Goal: Transaction & Acquisition: Purchase product/service

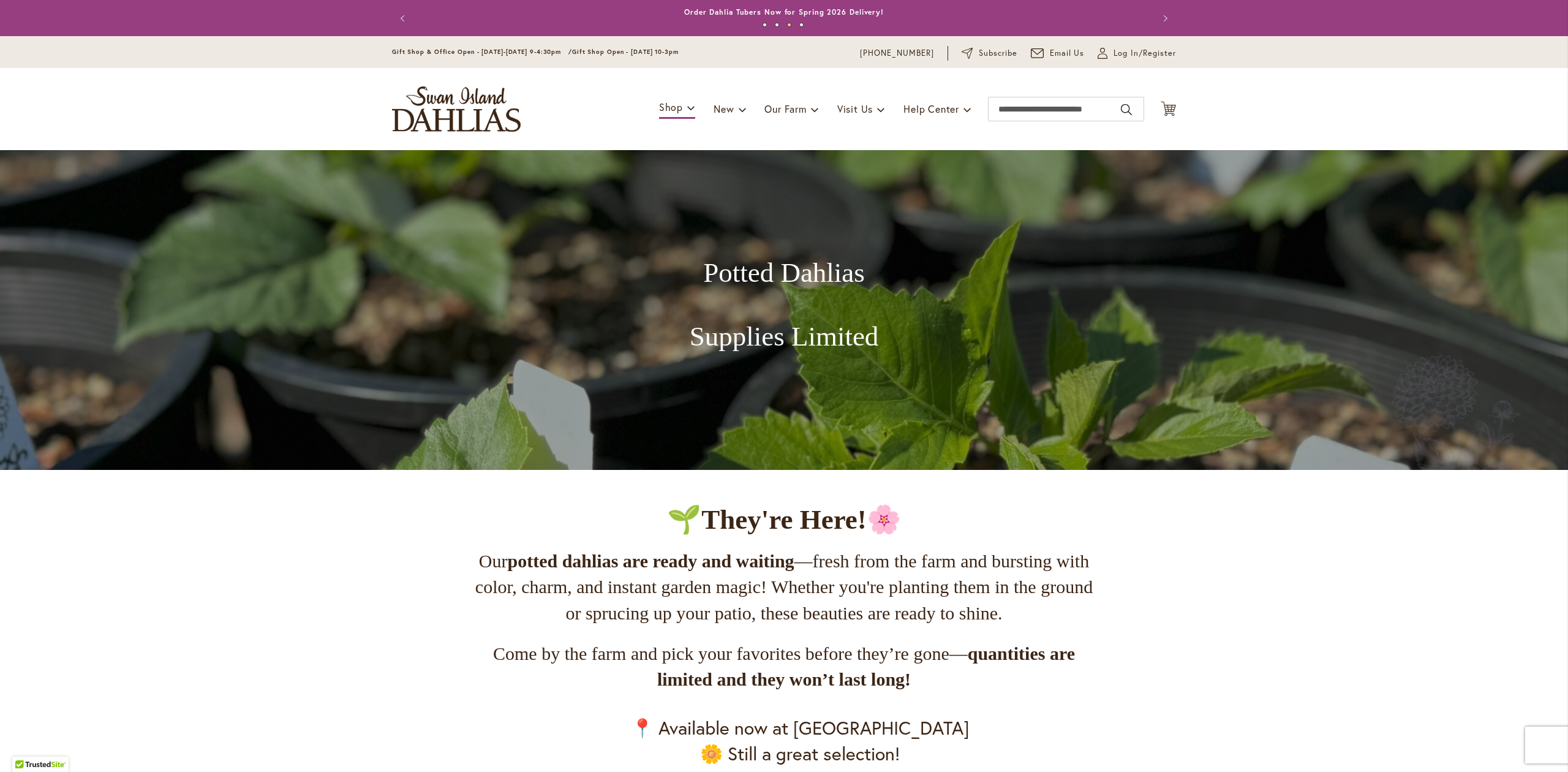
scroll to position [653, 0]
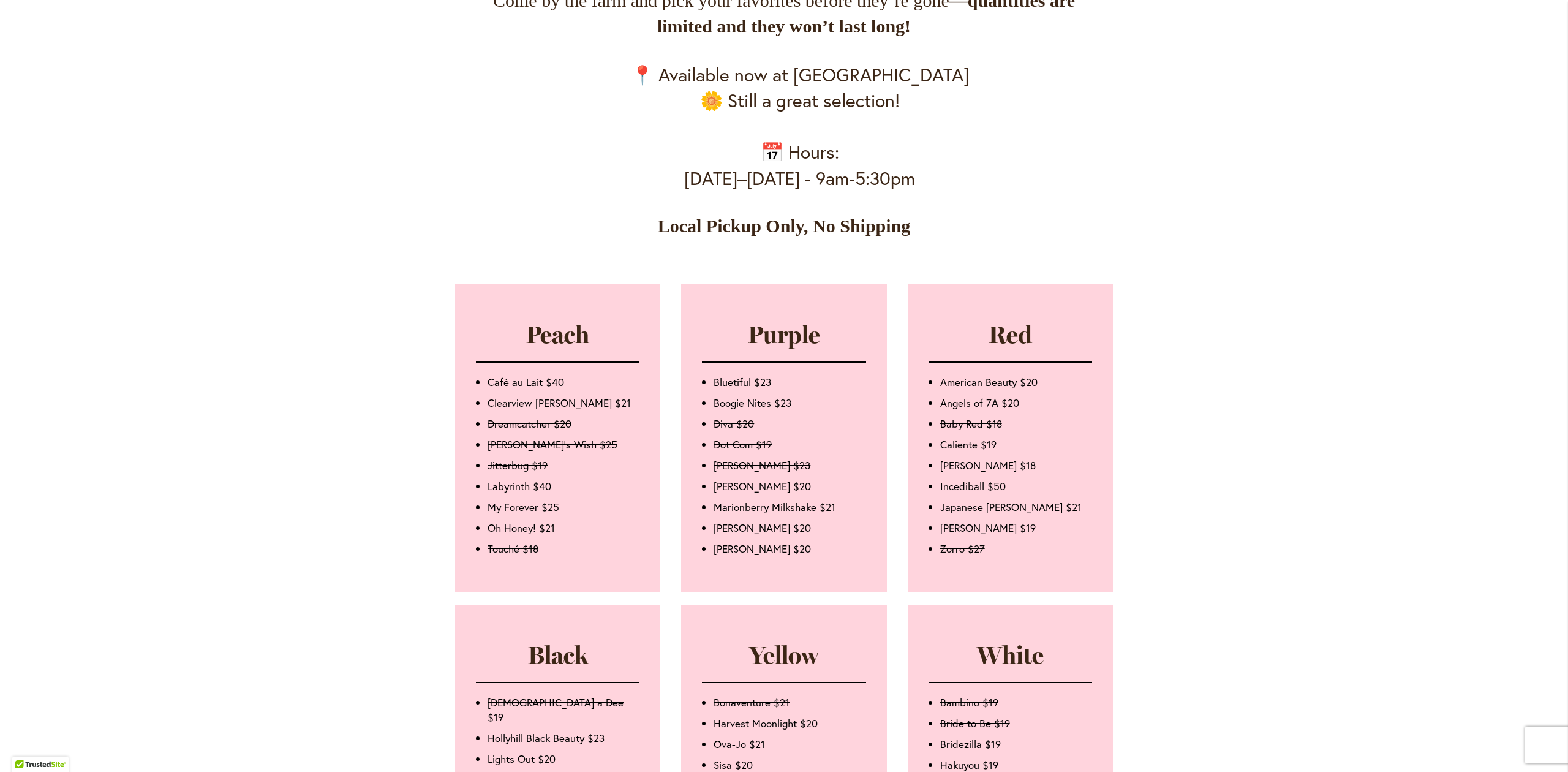
click at [349, 228] on div "Skip to Content Gift Shop & Office Open - [DATE]-[DATE] 9-4:30pm / Gift Shop Op…" at bounding box center [784, 640] width 1568 height 2514
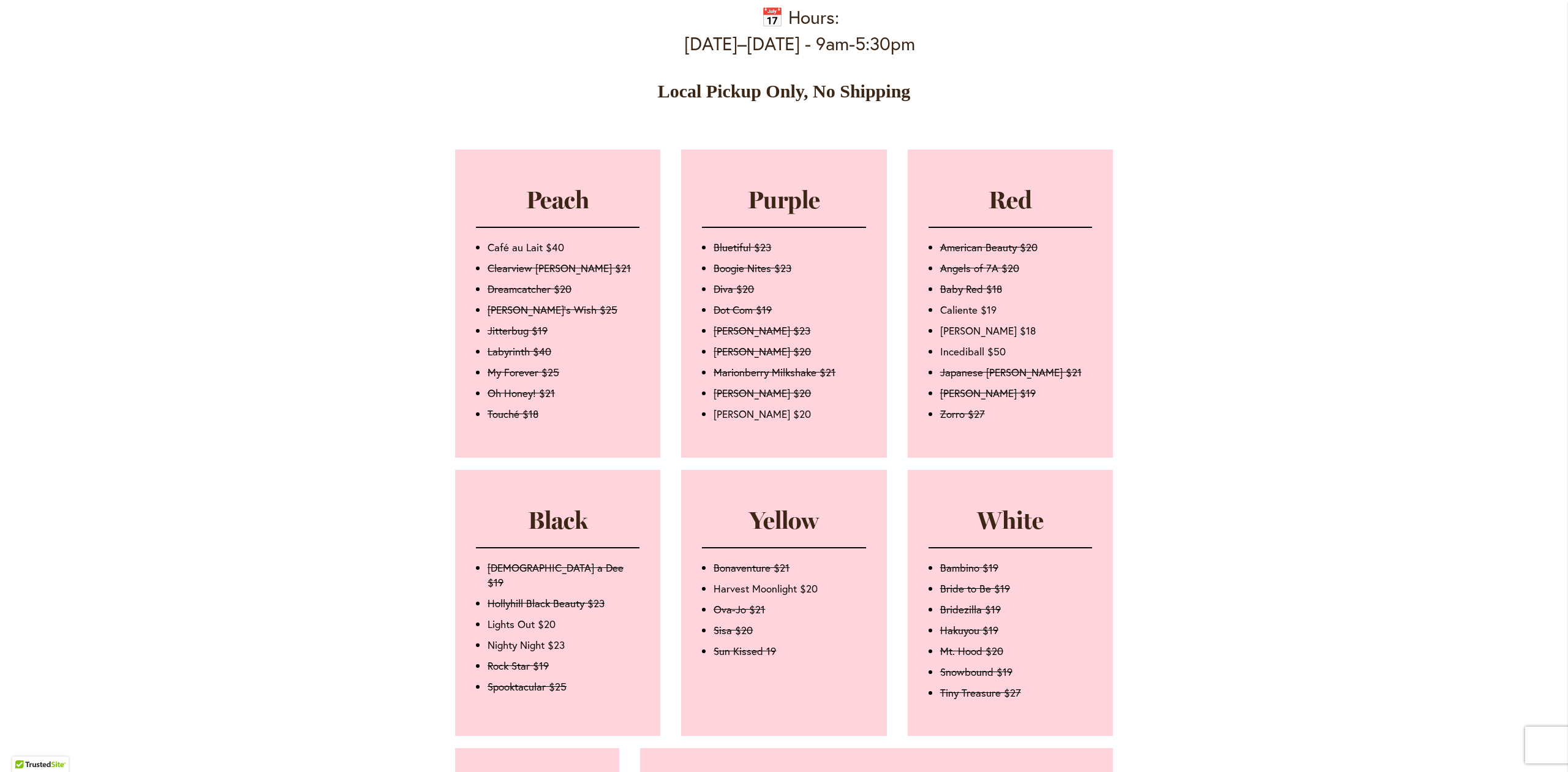
scroll to position [816, 0]
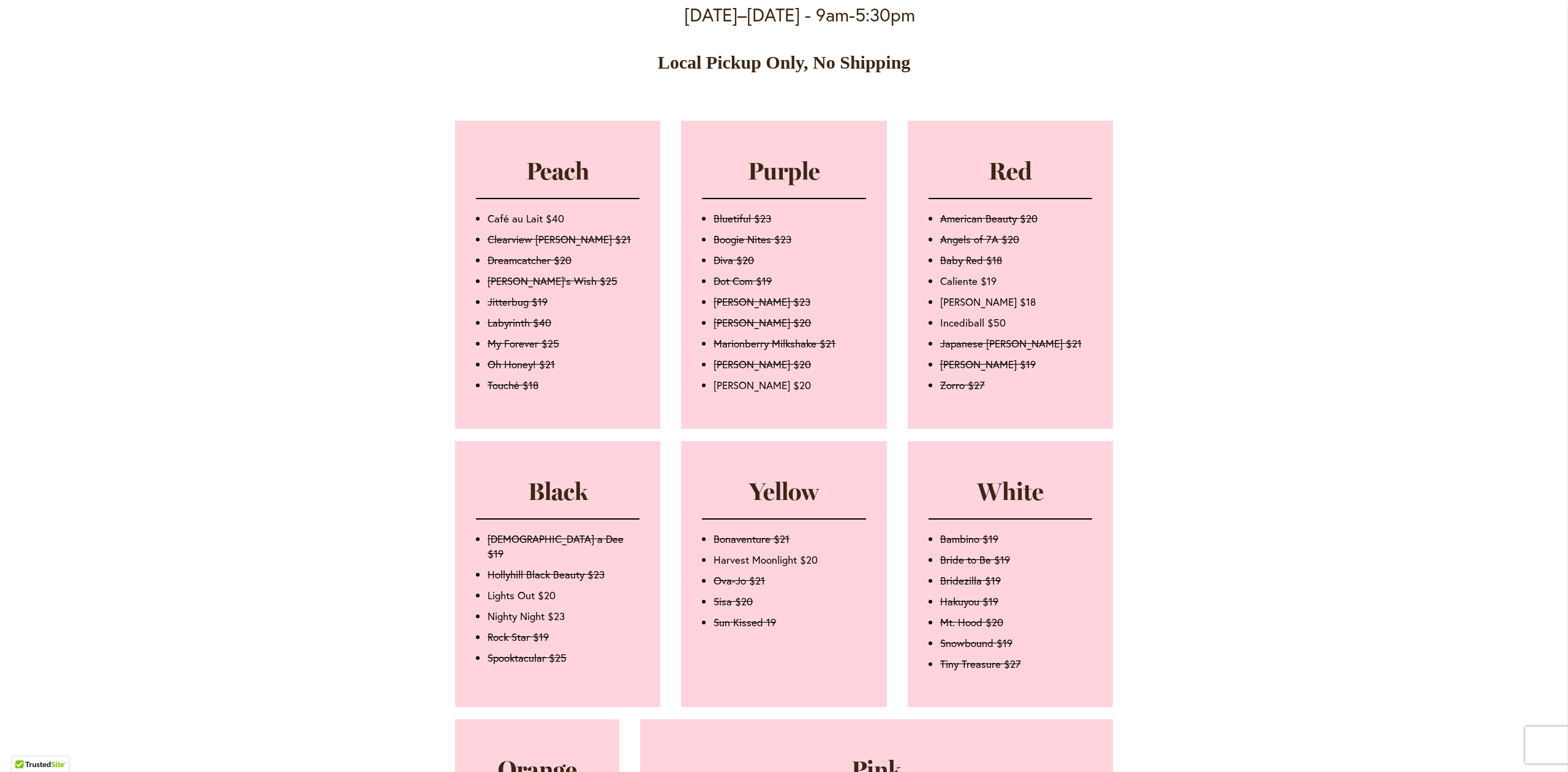
click at [747, 393] on li "[PERSON_NAME] $20" at bounding box center [790, 385] width 152 height 14
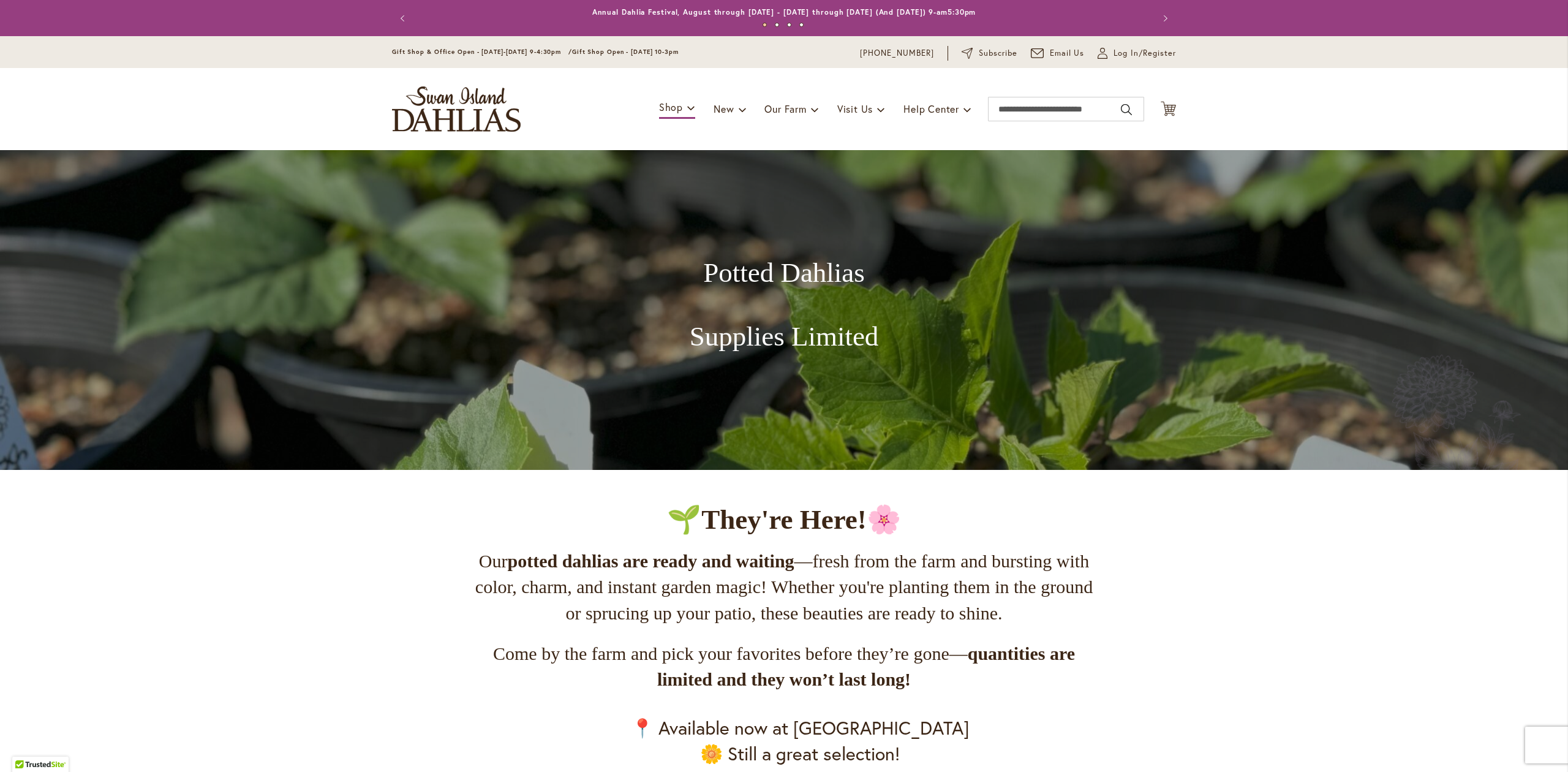
type input "*******"
click at [204, 118] on header "Skip to Content Gift Shop & Office Open - [DATE]-[DATE] 9-4:30pm / Gift Shop Op…" at bounding box center [784, 93] width 1568 height 114
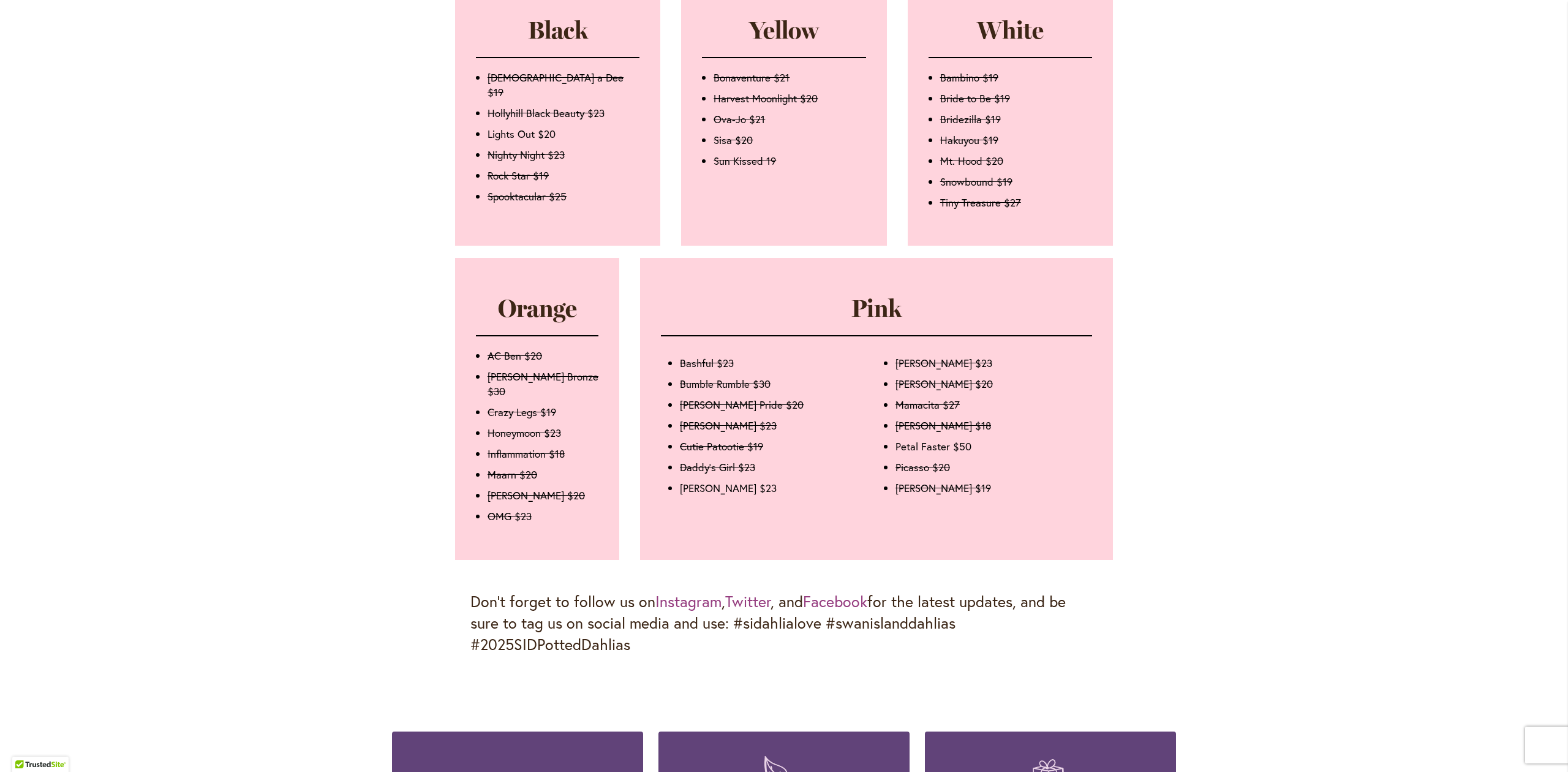
scroll to position [1306, 0]
